Goal: Task Accomplishment & Management: Manage account settings

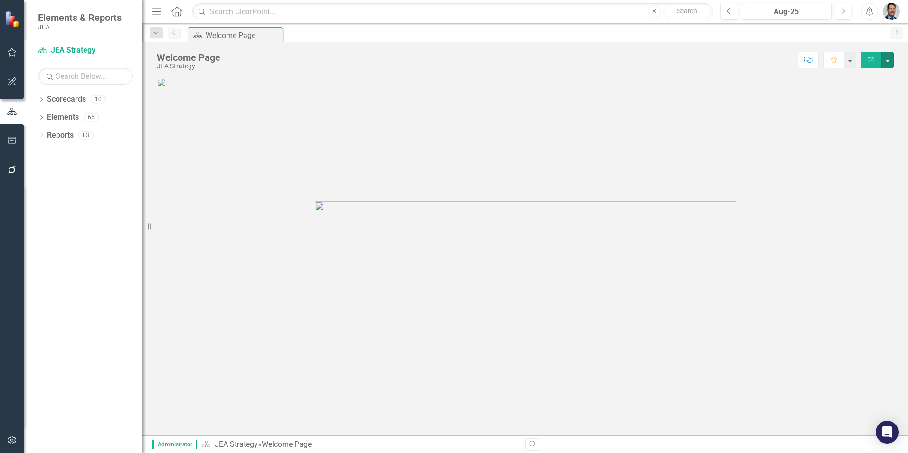
click at [887, 60] on button "button" at bounding box center [887, 60] width 12 height 17
click at [852, 78] on link "Edit Edit Scorecard" at bounding box center [854, 78] width 77 height 18
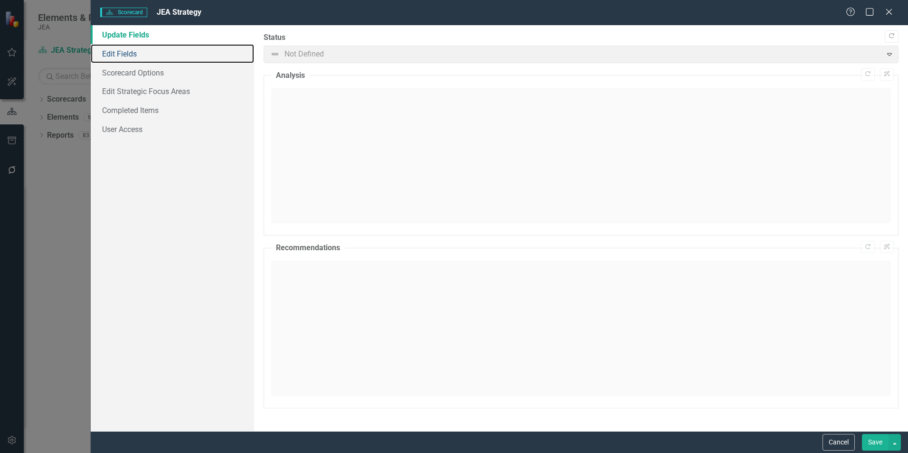
click at [119, 53] on link "Edit Fields" at bounding box center [172, 53] width 163 height 19
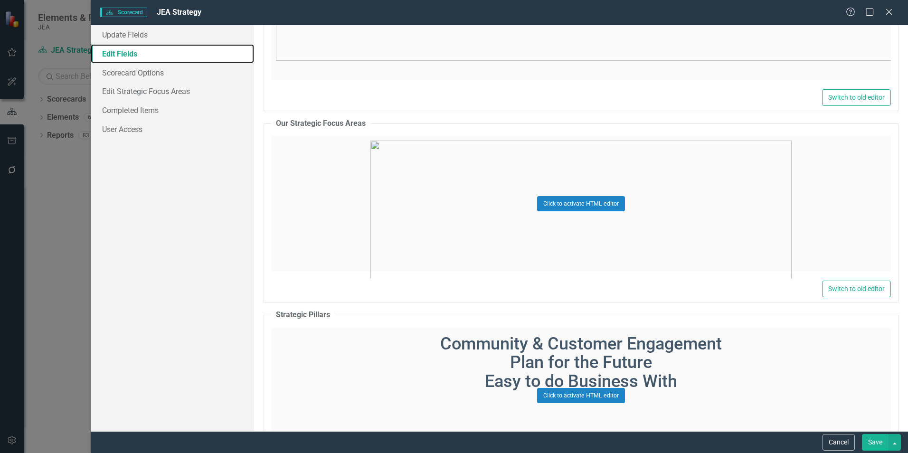
scroll to position [855, 0]
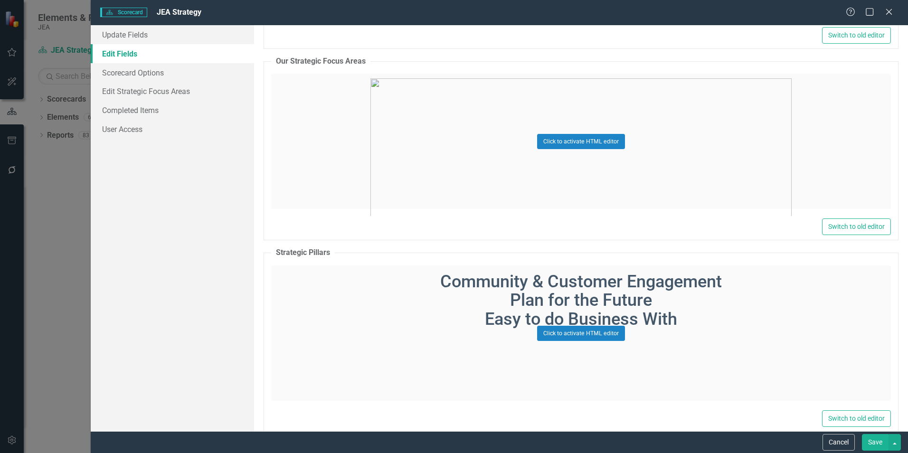
click at [645, 155] on div "Click to activate HTML editor" at bounding box center [581, 141] width 620 height 135
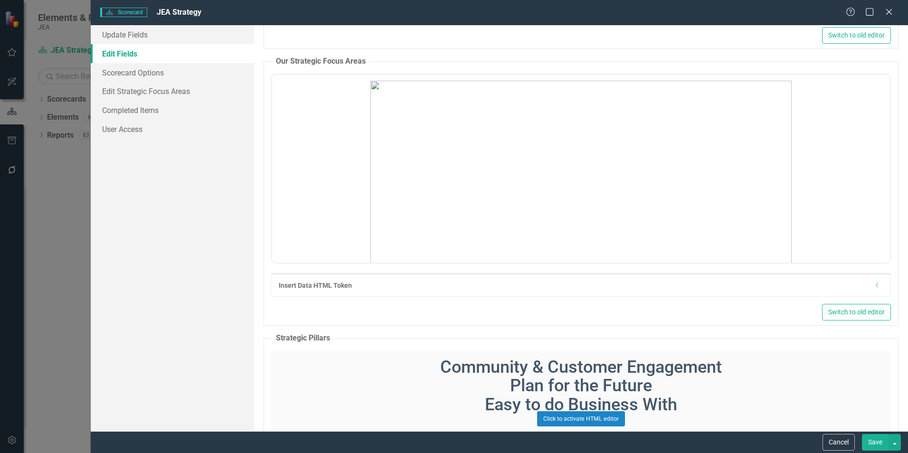
scroll to position [0, 0]
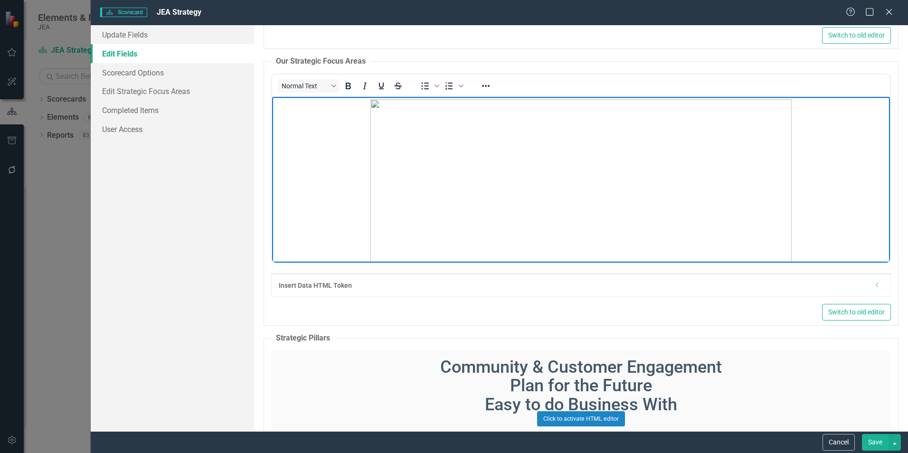
click at [487, 85] on icon "Reveal or hide additional toolbar items" at bounding box center [485, 85] width 11 height 11
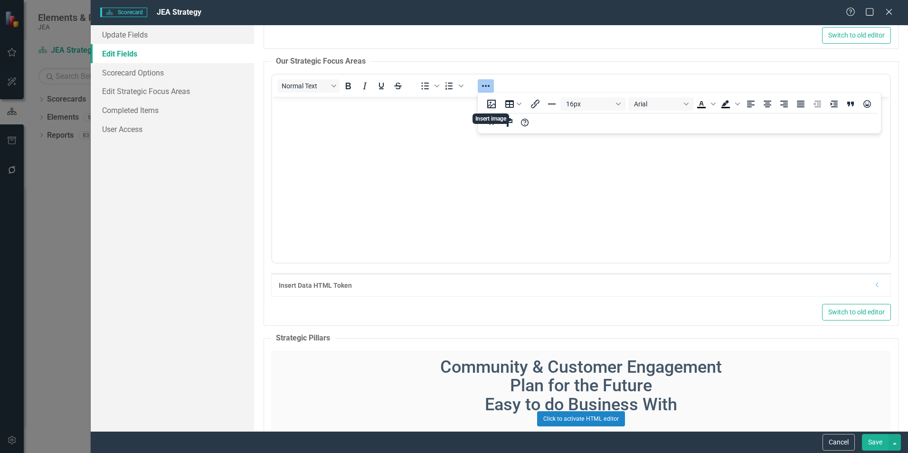
click at [492, 107] on button "Insert image" at bounding box center [491, 103] width 16 height 13
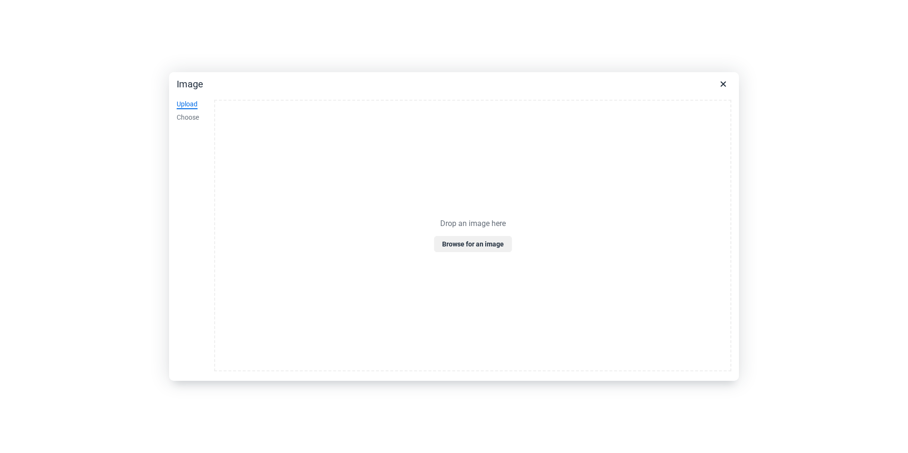
click at [184, 103] on div "Upload" at bounding box center [187, 104] width 21 height 9
click at [466, 244] on button "Browse for an image" at bounding box center [473, 244] width 78 height 16
click at [467, 243] on button "Browse for an image" at bounding box center [473, 244] width 78 height 16
click at [464, 246] on button "Browse for an image" at bounding box center [473, 244] width 78 height 16
click at [193, 118] on div "Choose" at bounding box center [188, 117] width 22 height 9
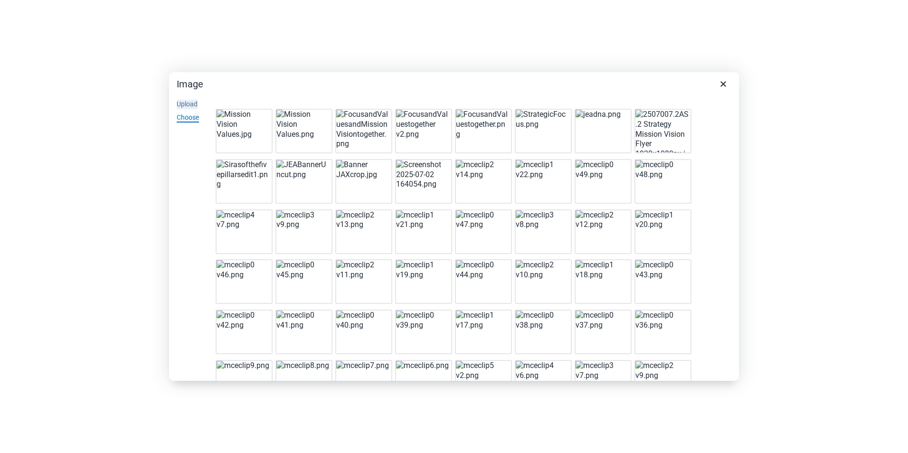
click at [188, 104] on div "Upload" at bounding box center [187, 104] width 21 height 9
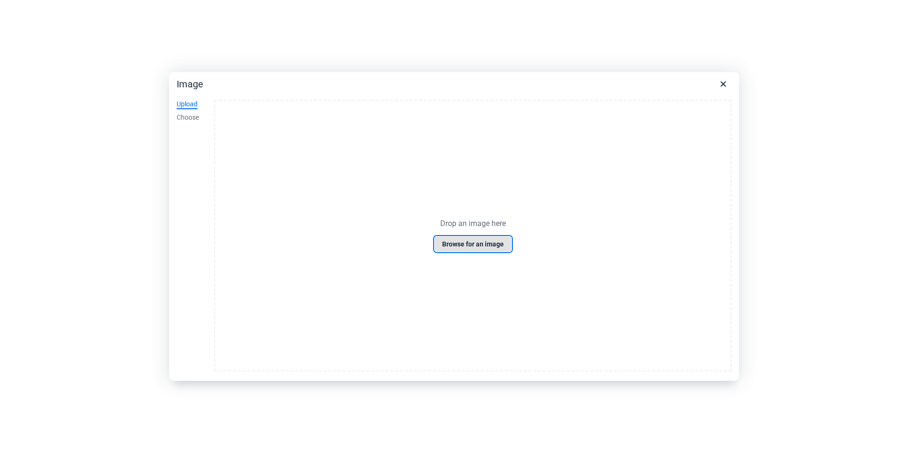
click at [481, 245] on button "Browse for an image" at bounding box center [473, 244] width 78 height 16
click at [463, 244] on button "Browse for an image" at bounding box center [473, 244] width 78 height 16
click at [481, 245] on button "Browse for an image" at bounding box center [473, 244] width 78 height 16
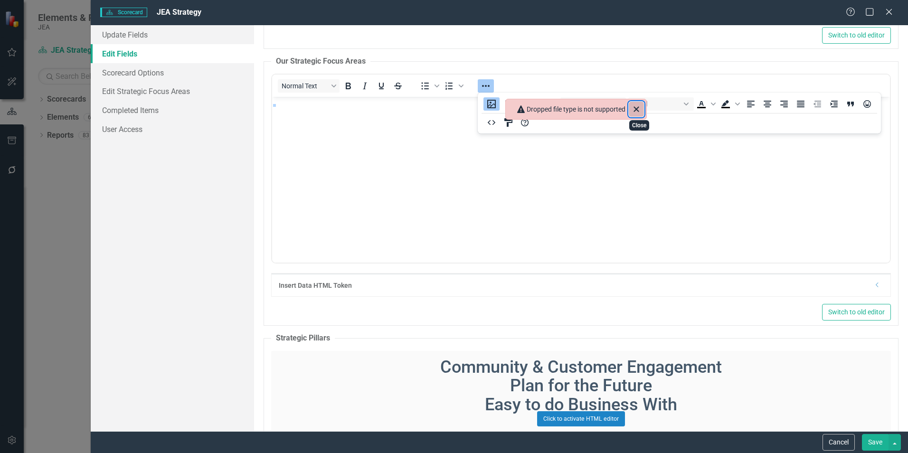
click at [640, 110] on icon "Close" at bounding box center [636, 109] width 11 height 11
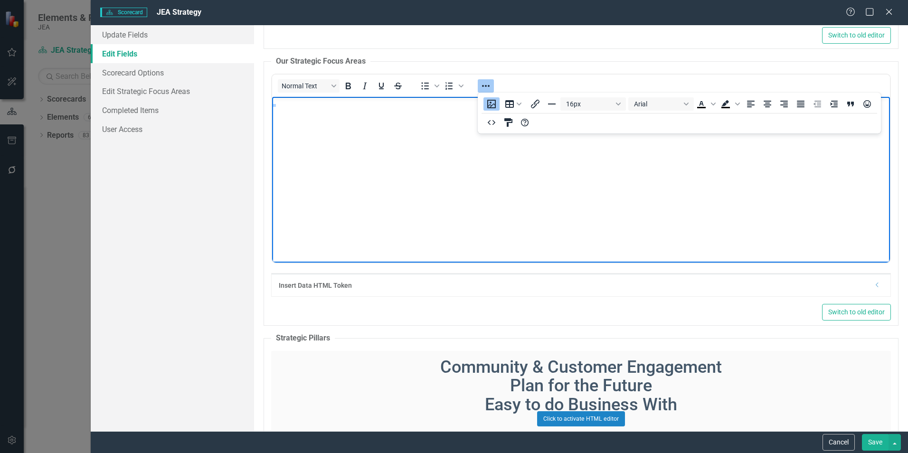
click at [274, 105] on img "Rich Text Area. Press ALT-0 for help." at bounding box center [274, 105] width 0 height 0
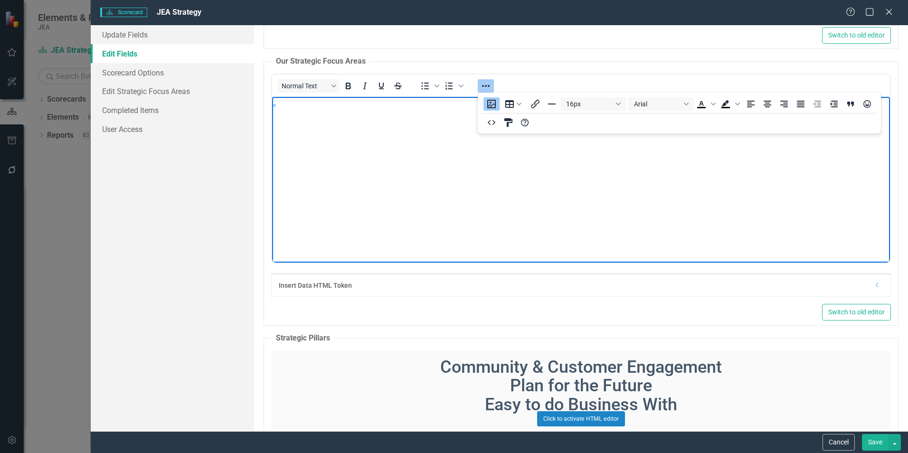
click at [487, 85] on icon "Reveal or hide additional toolbar items" at bounding box center [485, 85] width 11 height 11
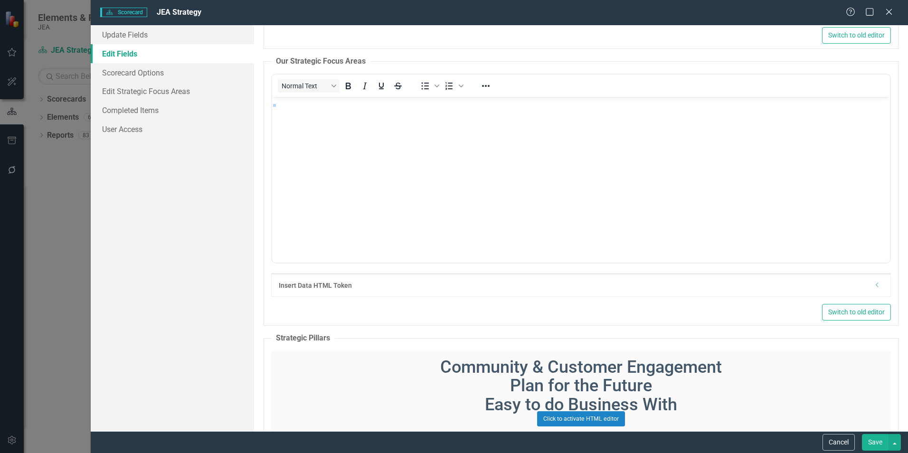
click at [274, 105] on img "Rich Text Area. Press ALT-0 for help." at bounding box center [274, 105] width 0 height 0
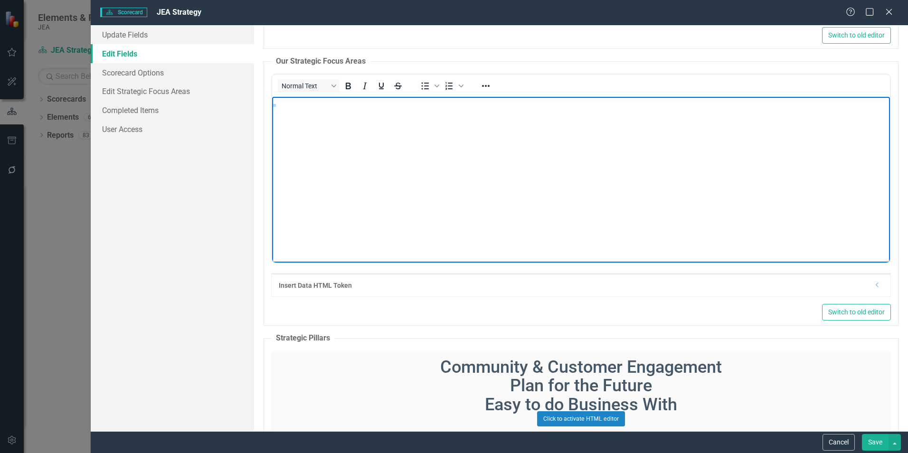
scroll to position [454, 0]
click at [274, 105] on img "Rich Text Area. Press ALT-0 for help." at bounding box center [274, 105] width 0 height 0
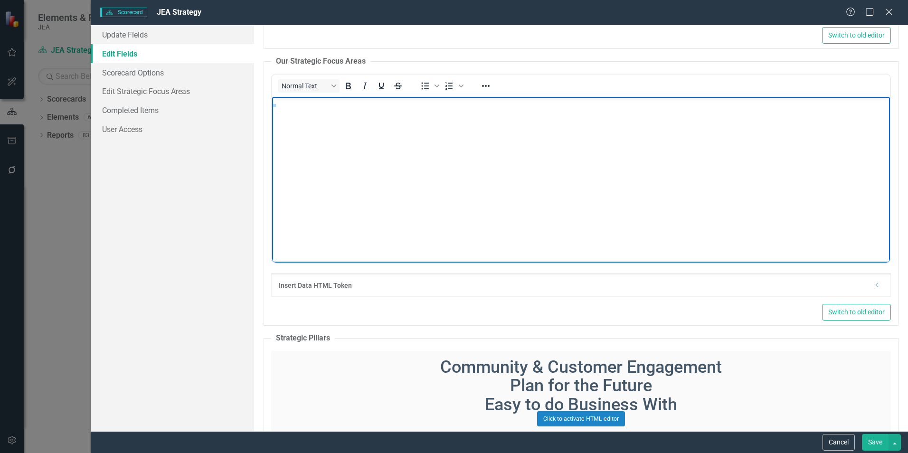
click at [274, 105] on img "Rich Text Area. Press ALT-0 for help." at bounding box center [274, 105] width 0 height 0
click at [639, 111] on p "Rich Text Area. Press ALT-0 for help." at bounding box center [580, 104] width 613 height 11
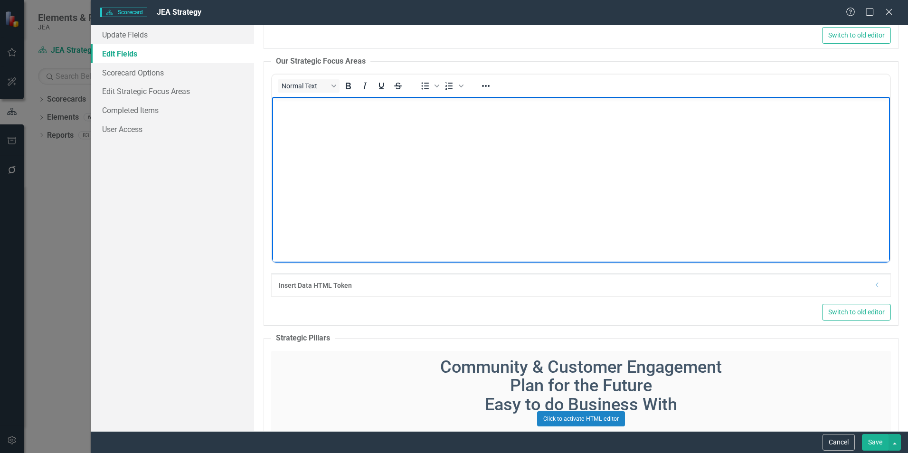
click at [274, 105] on img "Rich Text Area. Press ALT-0 for help." at bounding box center [274, 105] width 0 height 0
click at [486, 84] on icon "Reveal or hide additional toolbar items" at bounding box center [485, 85] width 11 height 11
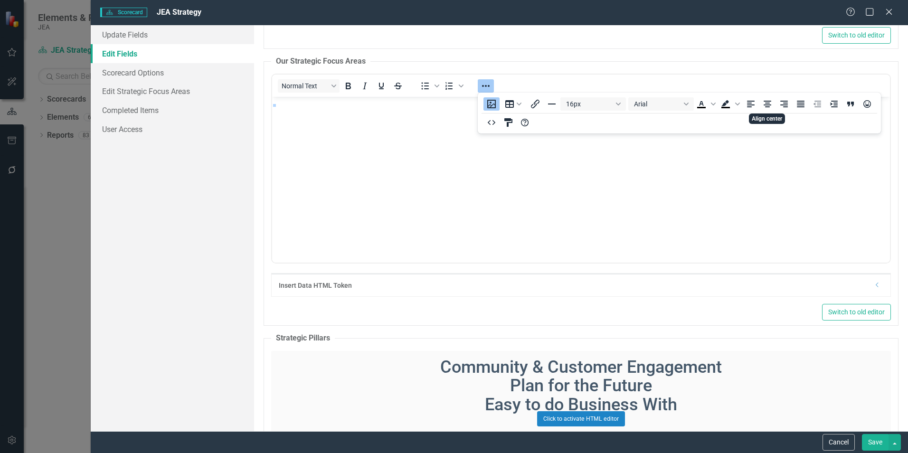
click at [769, 106] on icon "Align center" at bounding box center [767, 104] width 8 height 7
click at [874, 439] on button "Save" at bounding box center [875, 442] width 27 height 17
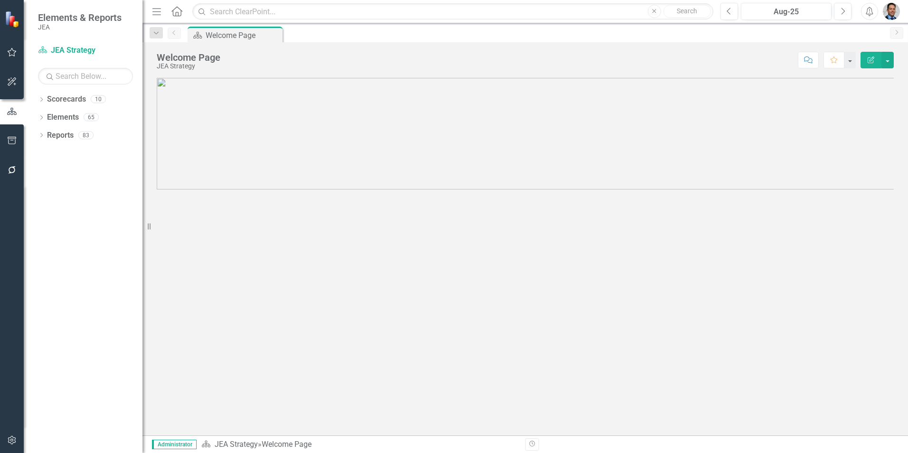
scroll to position [0, 0]
